Goal: Transaction & Acquisition: Purchase product/service

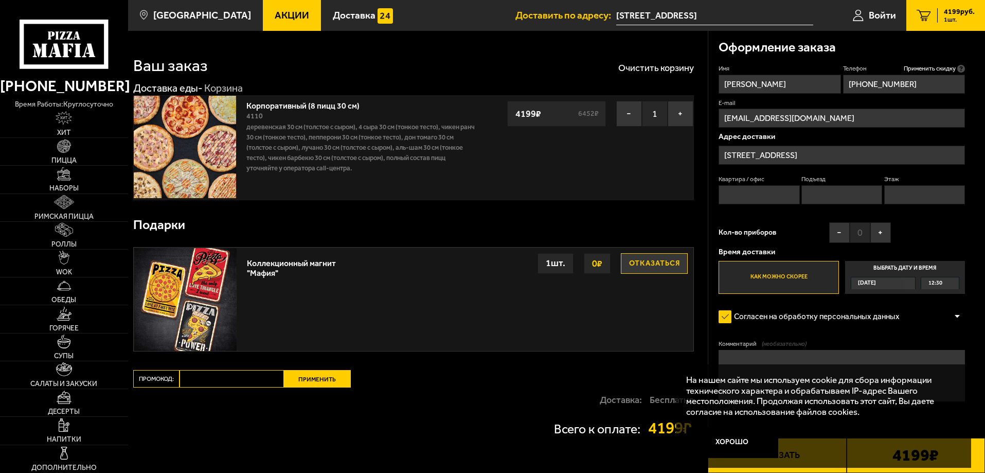
click at [821, 272] on label "Как можно скорее" at bounding box center [779, 277] width 120 height 33
click at [0, 0] on input "Как можно скорее" at bounding box center [0, 0] width 0 height 0
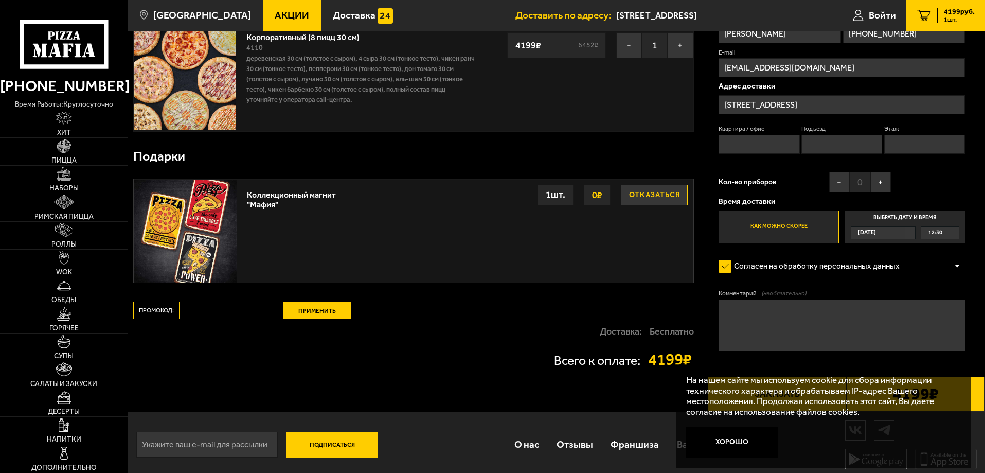
scroll to position [74, 0]
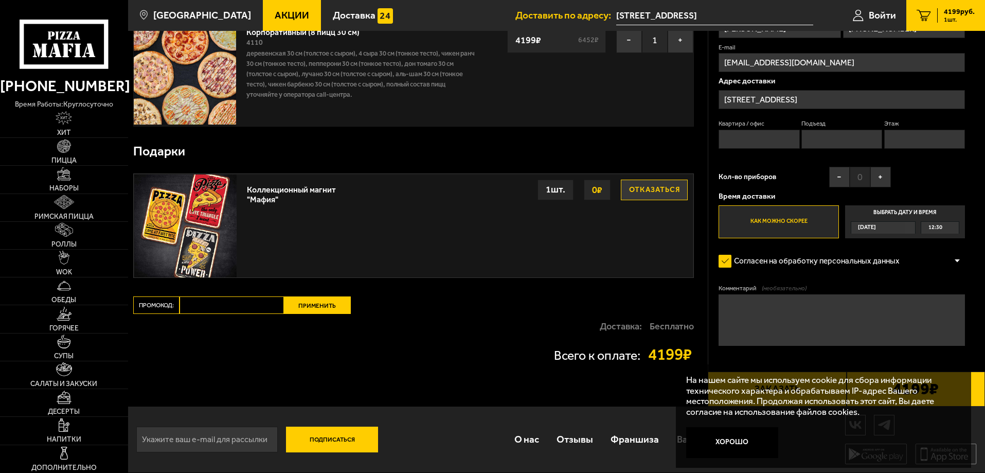
click at [751, 316] on textarea "Комментарий (необязательно)" at bounding box center [842, 319] width 246 height 51
click at [728, 449] on button "Хорошо" at bounding box center [732, 442] width 93 height 31
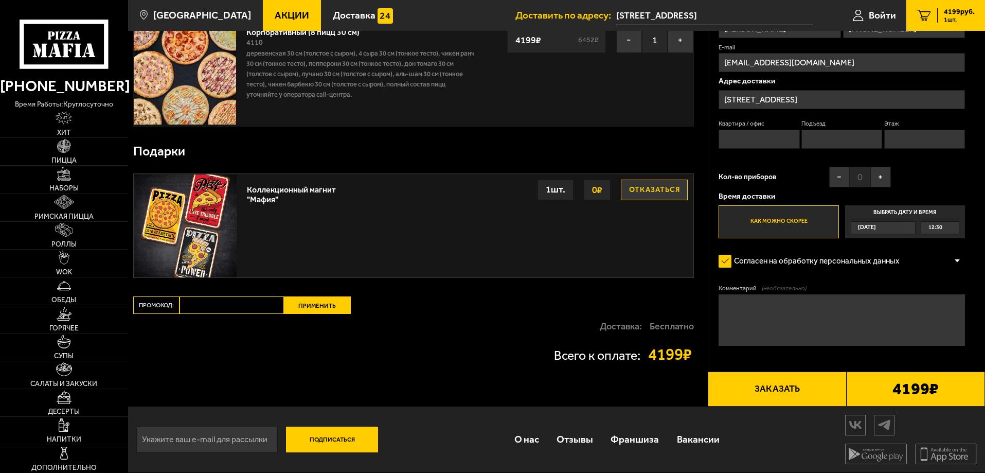
click at [753, 305] on textarea "Комментарий (необязательно)" at bounding box center [842, 319] width 246 height 51
click at [771, 307] on textarea "Территория завода Молодой Ударник" at bounding box center [842, 319] width 246 height 51
type textarea "Территория бетонного завода Молодой Ударник"
click at [796, 393] on button "Заказать" at bounding box center [777, 388] width 138 height 35
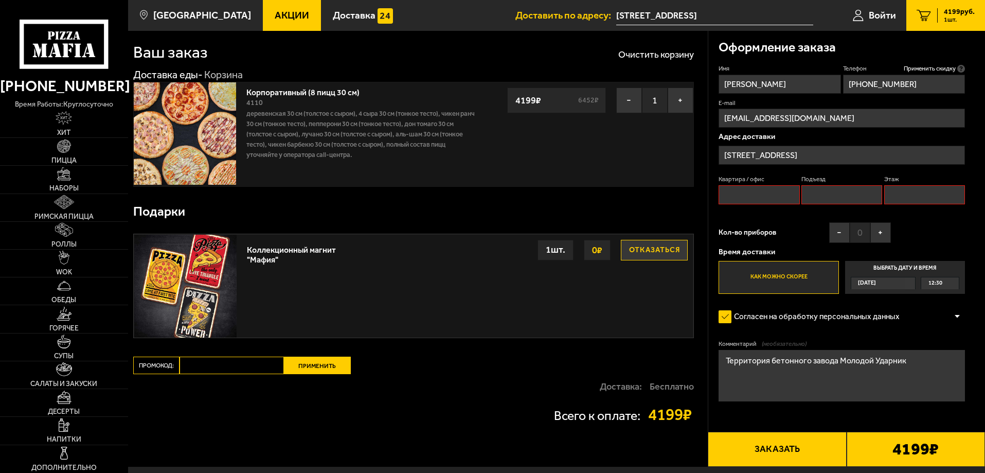
scroll to position [0, 0]
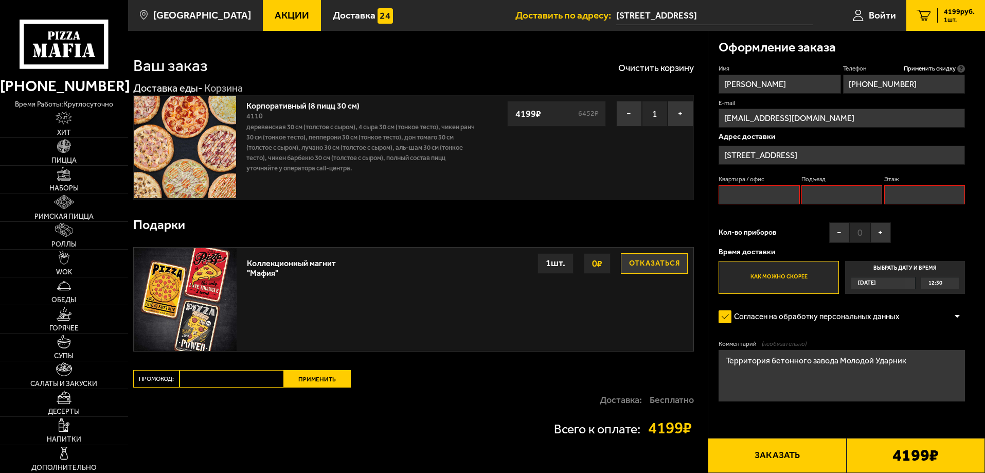
click at [734, 191] on input "Квартира / офис" at bounding box center [759, 194] width 81 height 19
type input "306"
click at [924, 195] on input "Этаж" at bounding box center [924, 194] width 81 height 19
type input "3"
click at [858, 195] on input "Подъезд" at bounding box center [841, 194] width 81 height 19
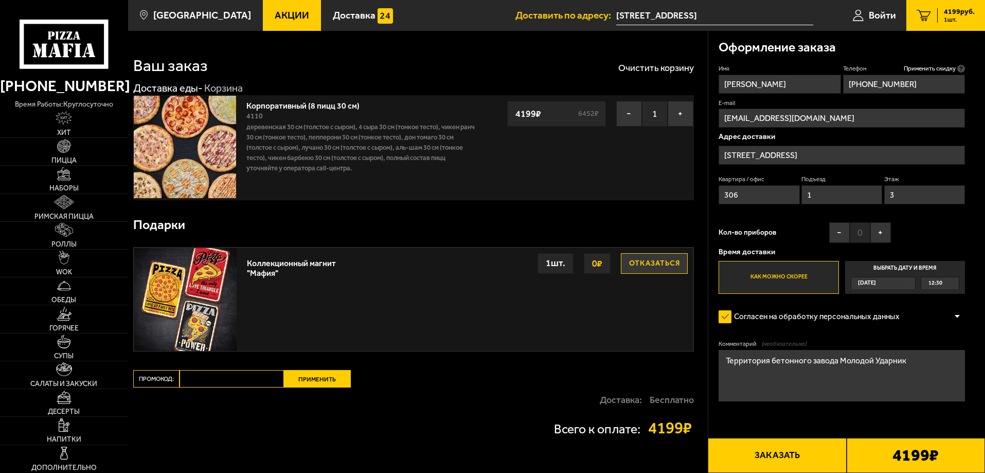
type input "1"
click at [801, 280] on label "Как можно скорее" at bounding box center [779, 277] width 120 height 33
click at [0, 0] on input "Как можно скорее" at bounding box center [0, 0] width 0 height 0
click at [783, 460] on button "Заказать" at bounding box center [777, 455] width 138 height 35
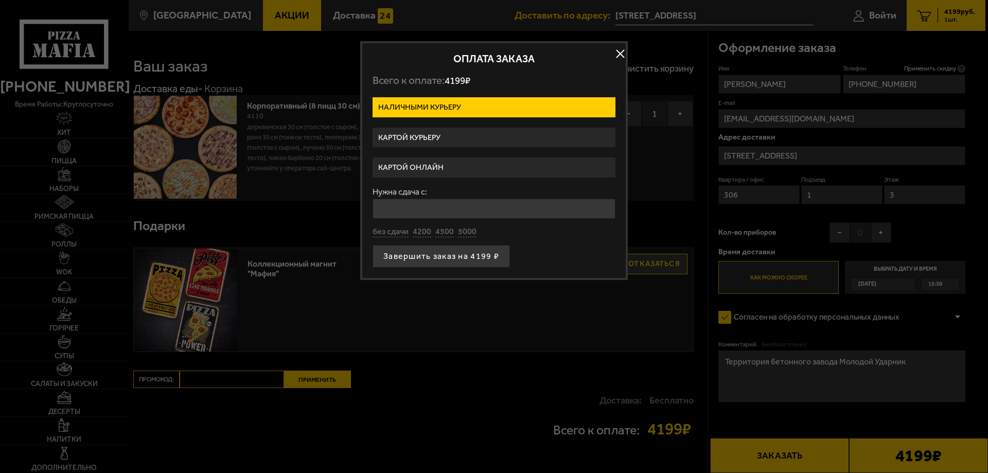
click at [408, 135] on label "Картой курьеру" at bounding box center [493, 138] width 243 height 20
click at [0, 0] on input "Картой курьеру" at bounding box center [0, 0] width 0 height 0
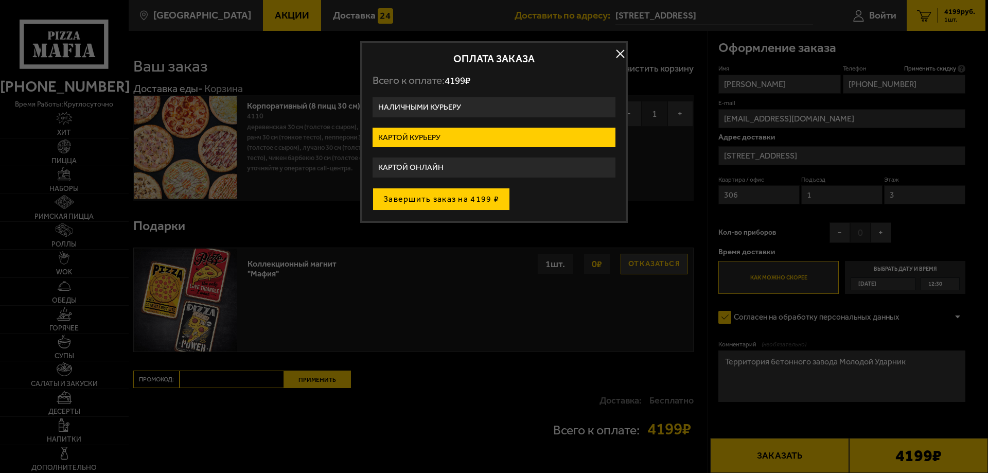
click at [414, 198] on button "Завершить заказ на 4199 ₽" at bounding box center [440, 199] width 137 height 23
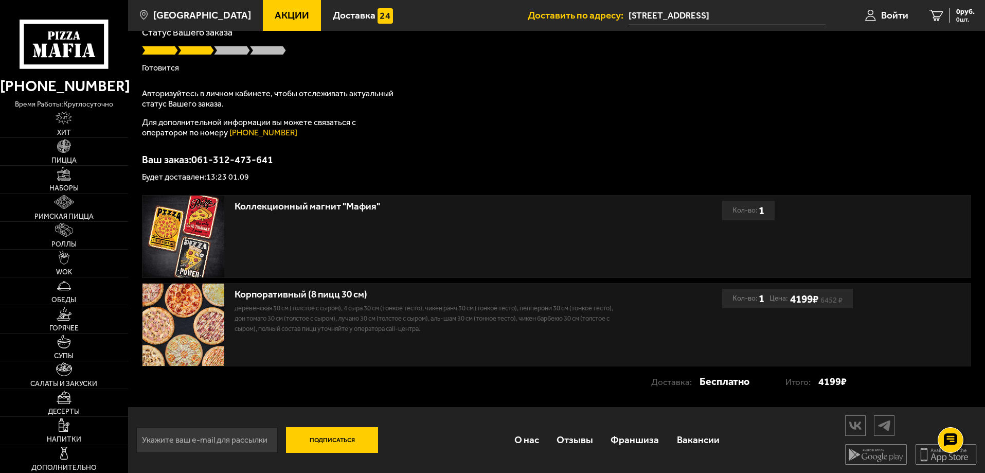
scroll to position [85, 0]
